Goal: Transaction & Acquisition: Book appointment/travel/reservation

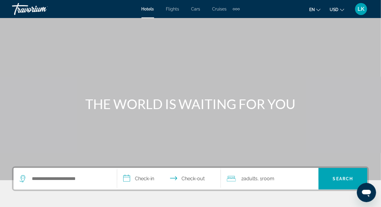
click at [21, 179] on icon "Search widget" at bounding box center [23, 178] width 6 height 7
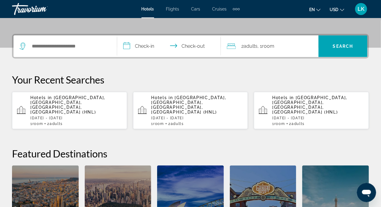
scroll to position [146, 0]
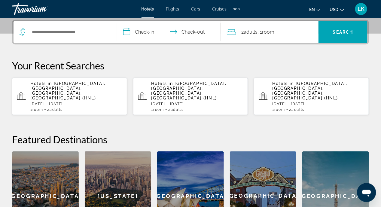
click at [55, 88] on span "[GEOGRAPHIC_DATA], [GEOGRAPHIC_DATA], [GEOGRAPHIC_DATA], [GEOGRAPHIC_DATA] (HNL)" at bounding box center [67, 90] width 75 height 19
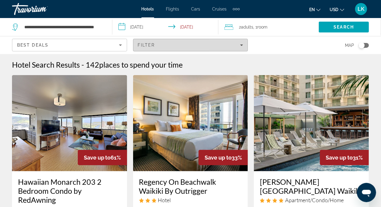
click at [242, 47] on span "Filters" at bounding box center [190, 45] width 114 height 14
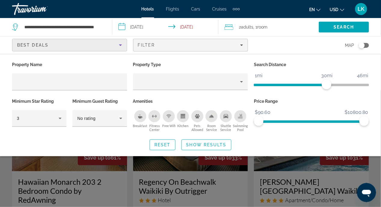
click at [122, 45] on icon "Sort by" at bounding box center [120, 44] width 7 height 7
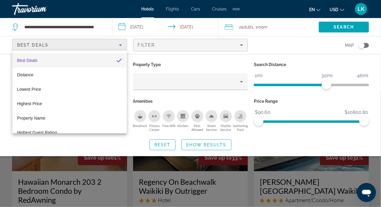
click at [147, 96] on div at bounding box center [190, 103] width 381 height 207
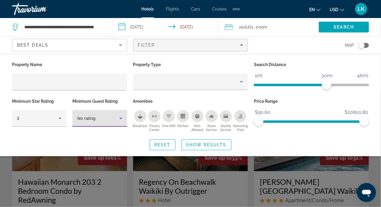
click at [122, 117] on icon "Hotel Filters" at bounding box center [120, 118] width 7 height 7
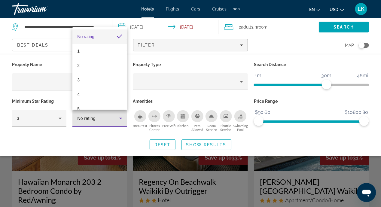
click at [53, 95] on div at bounding box center [190, 103] width 381 height 207
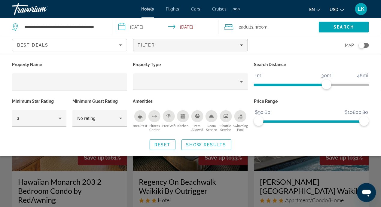
scroll to position [120, 0]
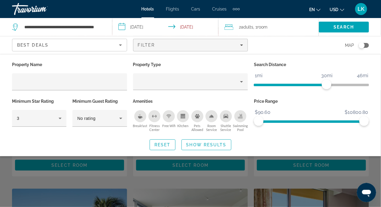
click at [71, 183] on div "Search widget" at bounding box center [190, 148] width 381 height 117
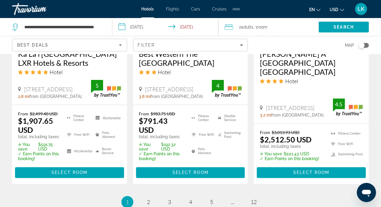
scroll to position [935, 0]
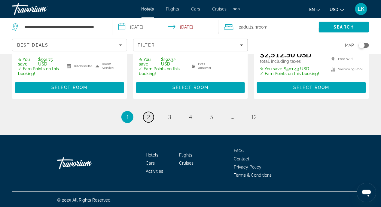
click at [149, 116] on span "2" at bounding box center [148, 117] width 3 height 7
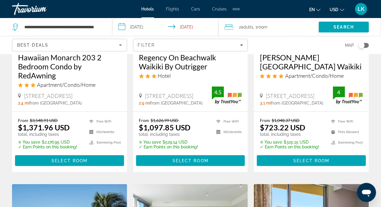
scroll to position [150, 0]
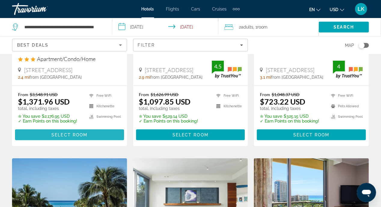
click at [72, 133] on span "Select Room" at bounding box center [69, 134] width 36 height 5
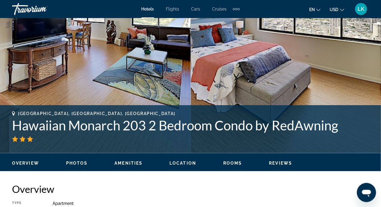
scroll to position [300, 0]
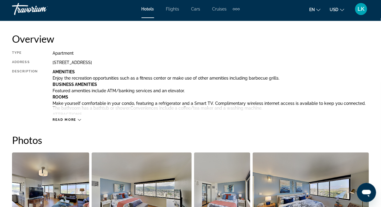
click at [78, 119] on icon "Main content" at bounding box center [79, 119] width 3 height 3
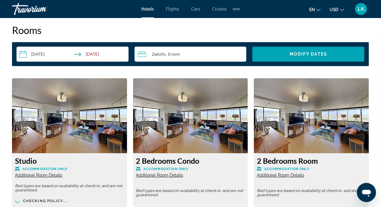
scroll to position [1200, 0]
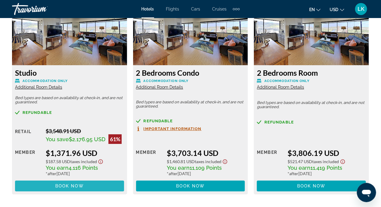
click at [70, 184] on span "Book now" at bounding box center [69, 185] width 29 height 5
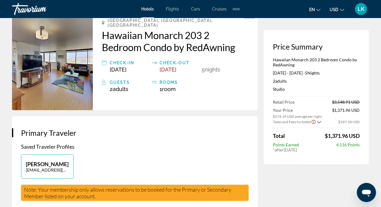
scroll to position [30, 0]
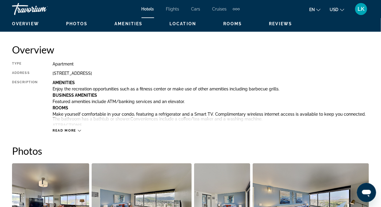
scroll to position [300, 0]
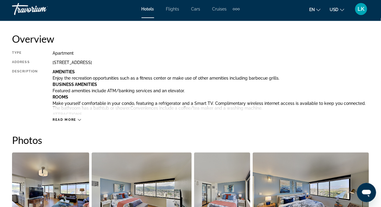
click at [79, 120] on icon "Main content" at bounding box center [79, 119] width 3 height 3
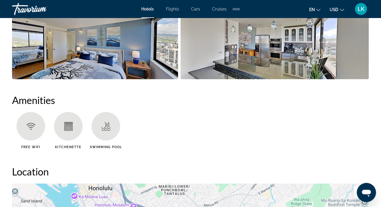
scroll to position [750, 0]
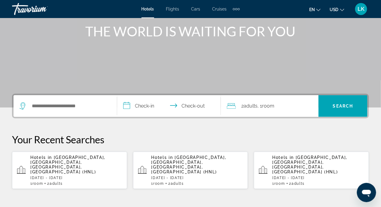
scroll to position [90, 0]
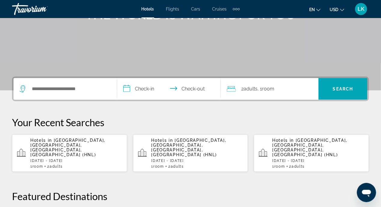
click at [58, 141] on span "[GEOGRAPHIC_DATA], [GEOGRAPHIC_DATA], [GEOGRAPHIC_DATA], [GEOGRAPHIC_DATA] (HNL)" at bounding box center [67, 147] width 75 height 19
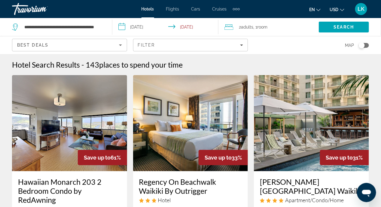
click at [192, 27] on input "**********" at bounding box center [166, 28] width 109 height 20
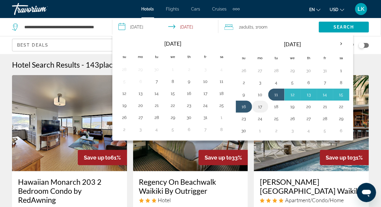
click at [256, 104] on button "17" at bounding box center [260, 106] width 10 height 8
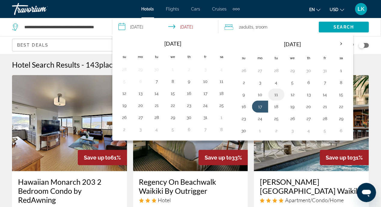
click at [273, 95] on button "11" at bounding box center [276, 94] width 10 height 8
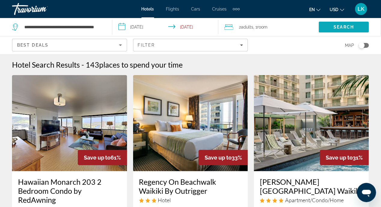
click at [333, 24] on span "Search" at bounding box center [343, 27] width 50 height 14
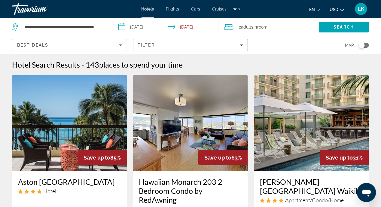
click at [186, 26] on input "**********" at bounding box center [166, 28] width 109 height 20
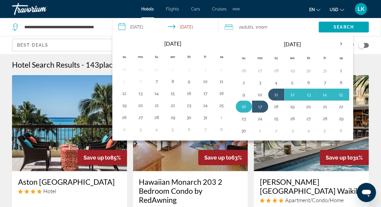
click at [241, 106] on button "16" at bounding box center [244, 106] width 10 height 8
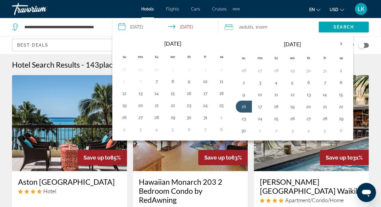
click at [193, 26] on input "**********" at bounding box center [166, 28] width 109 height 20
click at [125, 28] on input "**********" at bounding box center [166, 28] width 109 height 20
click at [276, 92] on button "11" at bounding box center [276, 94] width 10 height 8
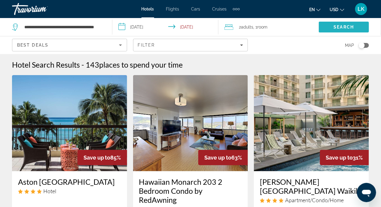
click at [345, 26] on span "Search" at bounding box center [344, 27] width 20 height 5
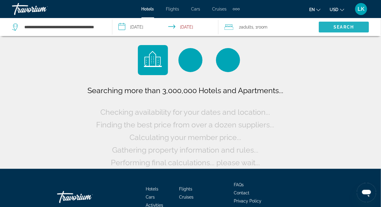
click at [345, 26] on span "Search" at bounding box center [344, 27] width 20 height 5
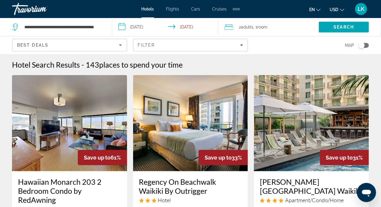
click at [124, 27] on input "**********" at bounding box center [166, 28] width 109 height 20
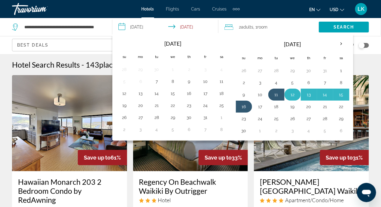
click at [290, 94] on button "12" at bounding box center [293, 94] width 10 height 8
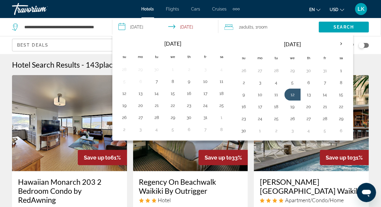
click at [122, 28] on input "**********" at bounding box center [166, 28] width 109 height 20
click at [121, 28] on input "**********" at bounding box center [166, 28] width 109 height 20
click at [290, 93] on button "12" at bounding box center [293, 94] width 10 height 8
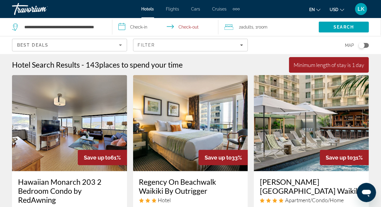
click at [119, 26] on input "**********" at bounding box center [166, 28] width 109 height 20
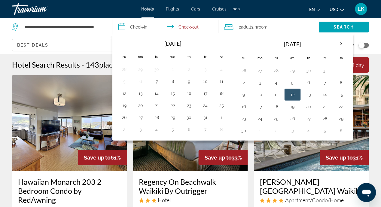
drag, startPoint x: 119, startPoint y: 26, endPoint x: 289, endPoint y: 93, distance: 183.6
click at [289, 93] on button "12" at bounding box center [293, 94] width 10 height 8
click at [241, 104] on button "16" at bounding box center [244, 106] width 10 height 8
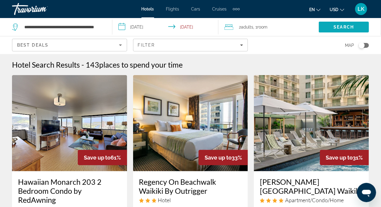
click at [350, 29] on span "Search" at bounding box center [344, 27] width 20 height 5
click at [120, 26] on input "**********" at bounding box center [166, 28] width 109 height 20
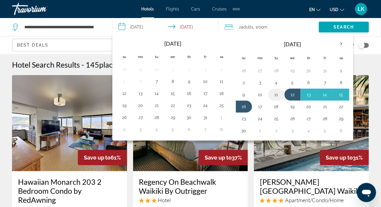
click at [274, 95] on button "11" at bounding box center [276, 94] width 10 height 8
click at [242, 105] on button "16" at bounding box center [244, 106] width 10 height 8
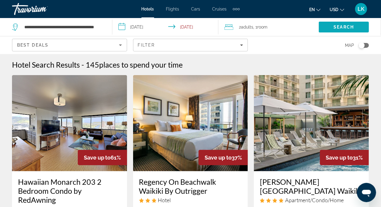
click at [334, 26] on span "Search" at bounding box center [344, 27] width 20 height 5
click at [185, 27] on input "**********" at bounding box center [166, 28] width 109 height 20
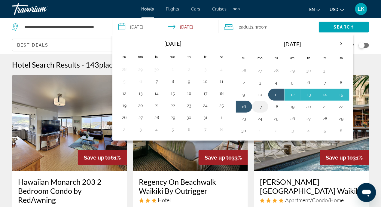
click at [259, 106] on button "17" at bounding box center [260, 106] width 10 height 8
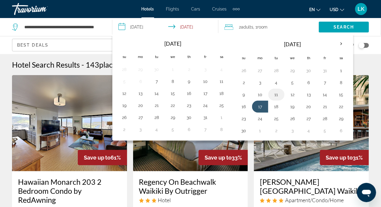
click at [272, 91] on button "11" at bounding box center [276, 94] width 10 height 8
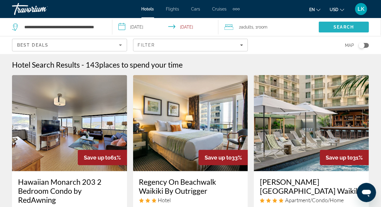
click at [343, 25] on span "Search" at bounding box center [344, 27] width 20 height 5
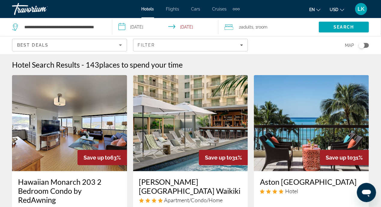
click at [122, 28] on input "**********" at bounding box center [166, 28] width 109 height 20
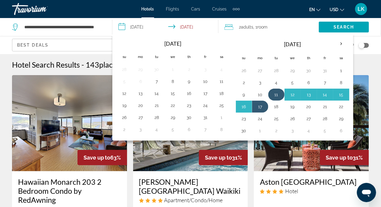
click at [276, 90] on button "11" at bounding box center [276, 94] width 10 height 8
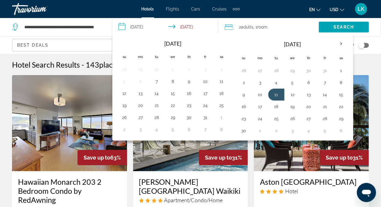
click at [133, 28] on input "**********" at bounding box center [166, 28] width 109 height 20
click at [277, 94] on button "11" at bounding box center [276, 94] width 10 height 8
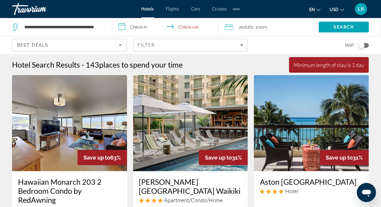
click at [120, 26] on input "**********" at bounding box center [166, 28] width 109 height 20
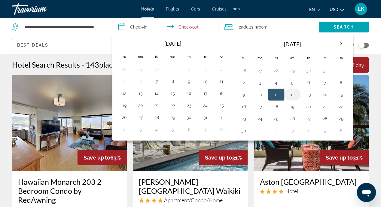
click at [289, 92] on button "12" at bounding box center [293, 94] width 10 height 8
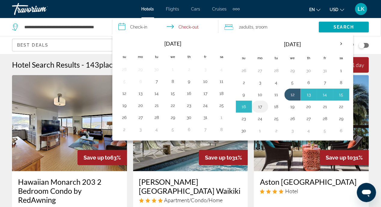
click at [259, 104] on button "17" at bounding box center [260, 106] width 10 height 8
type input "**********"
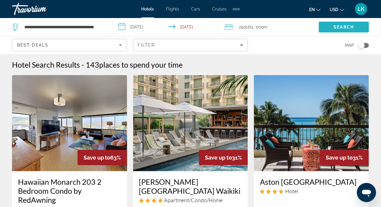
click at [334, 25] on span "Search" at bounding box center [344, 27] width 20 height 5
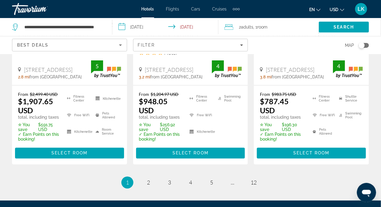
scroll to position [928, 0]
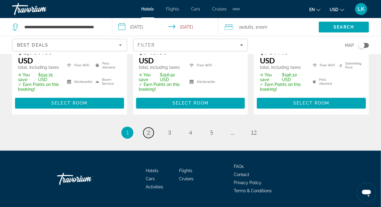
click at [146, 128] on link "page 2" at bounding box center [148, 133] width 11 height 11
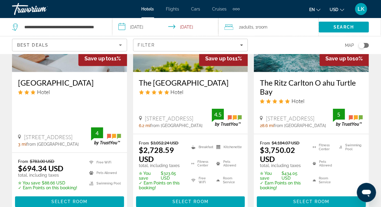
scroll to position [944, 0]
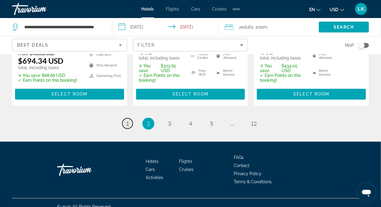
click at [126, 120] on span "1" at bounding box center [127, 123] width 3 height 7
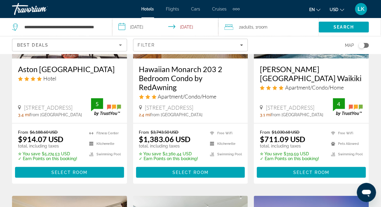
scroll to position [150, 0]
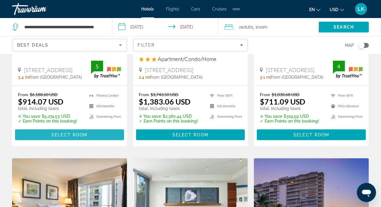
click at [62, 132] on span "Select Room" at bounding box center [69, 134] width 36 height 5
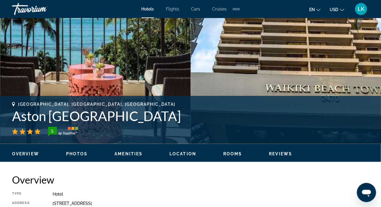
scroll to position [150, 0]
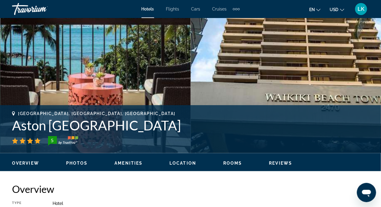
click at [179, 163] on span "Location" at bounding box center [182, 163] width 27 height 5
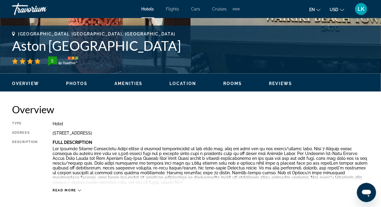
scroll to position [180, 0]
